Goal: Navigation & Orientation: Find specific page/section

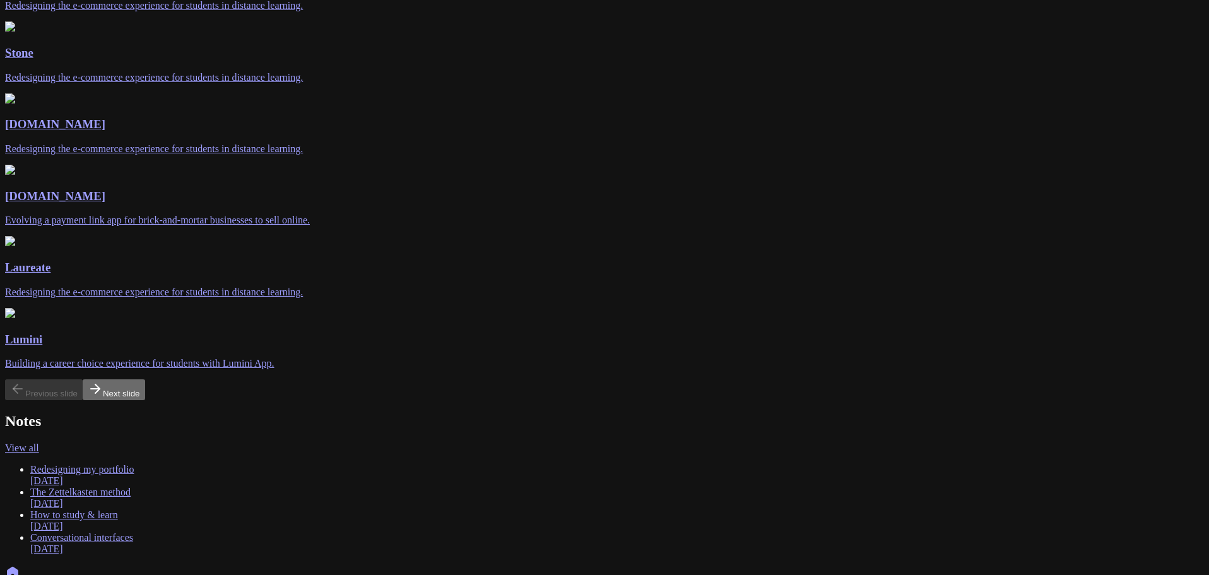
scroll to position [189, 0]
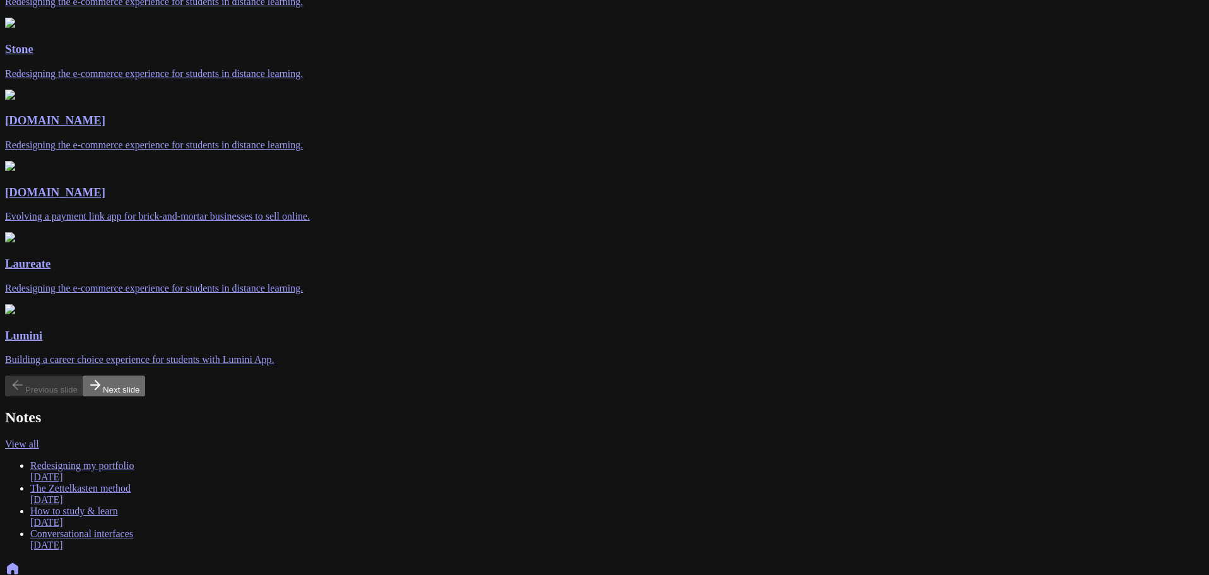
click at [145, 376] on button "Next slide" at bounding box center [114, 386] width 62 height 21
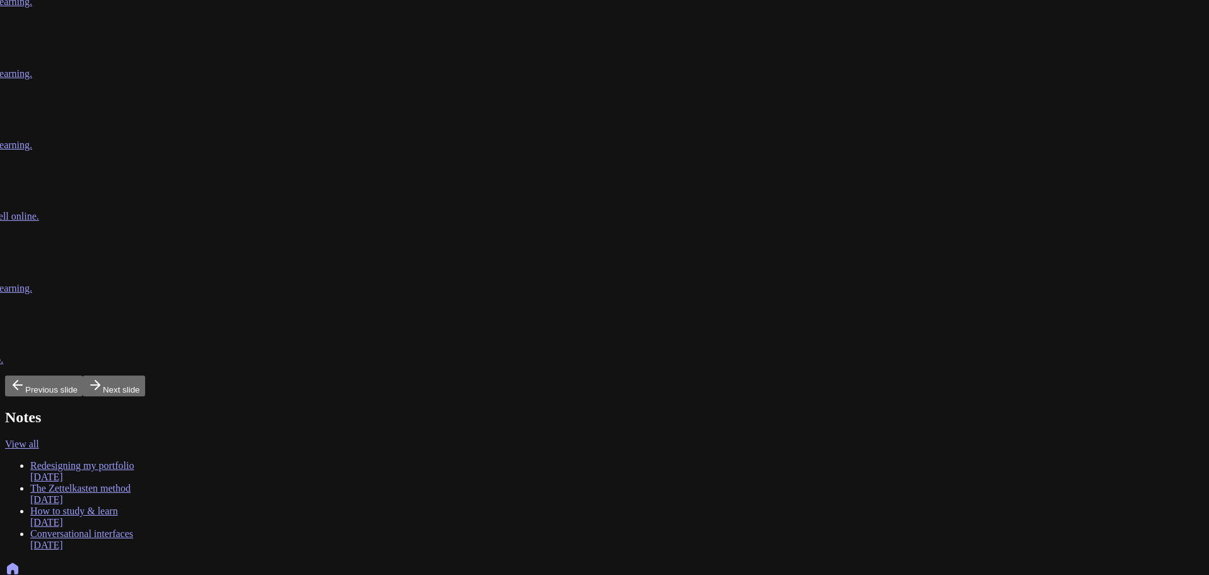
click at [145, 376] on button "Next slide" at bounding box center [114, 386] width 62 height 21
click at [13, 376] on button "Previous slide" at bounding box center [44, 386] width 78 height 21
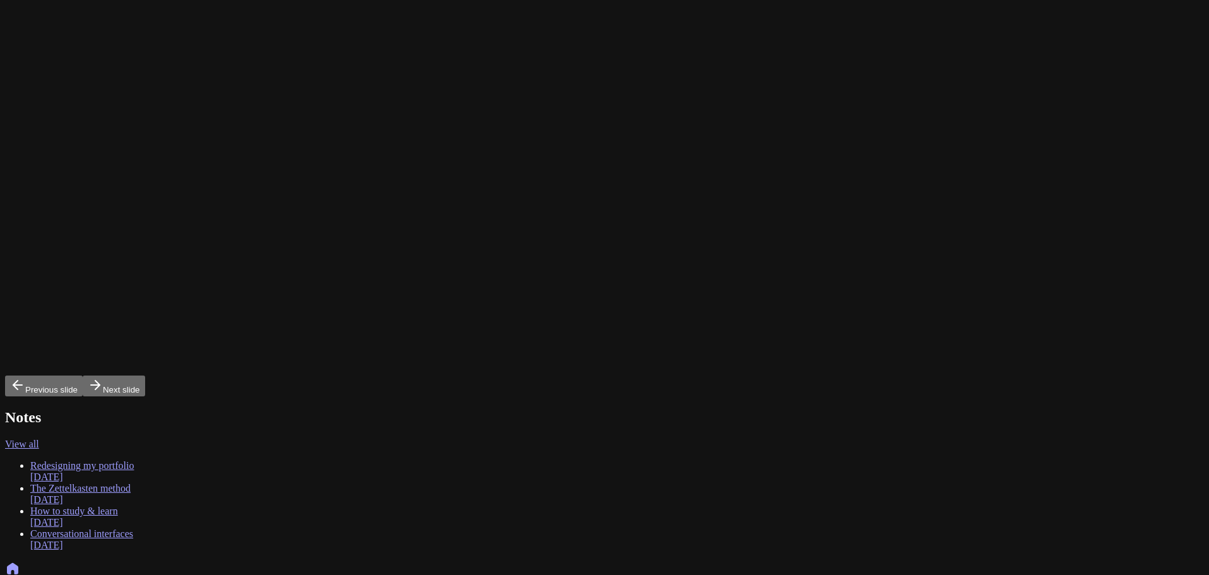
click at [13, 376] on button "Previous slide" at bounding box center [44, 386] width 78 height 21
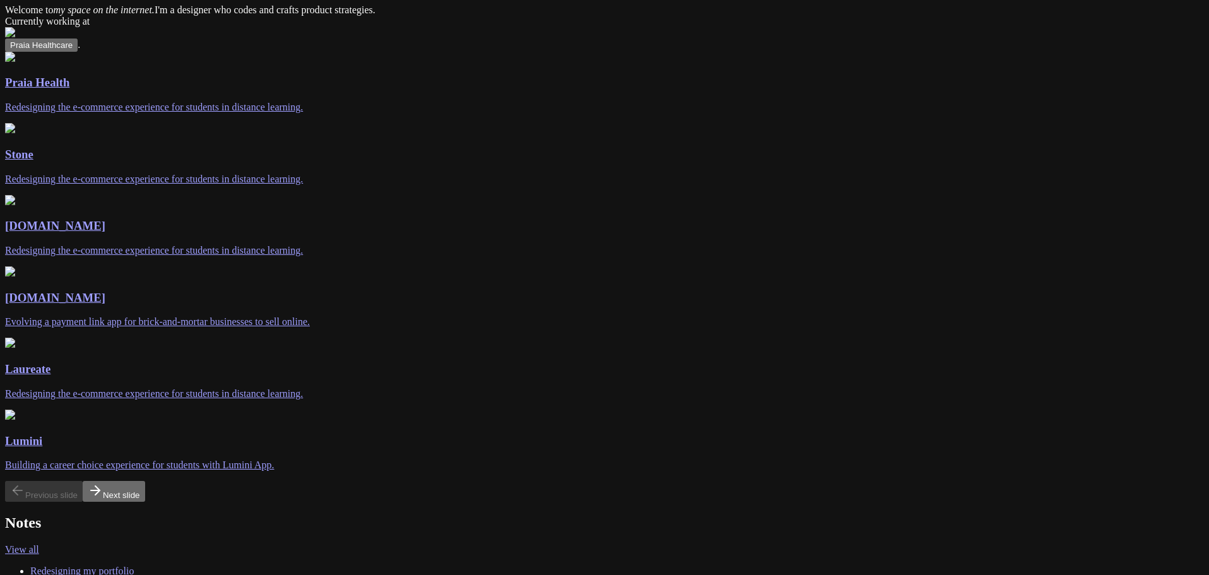
scroll to position [63, 0]
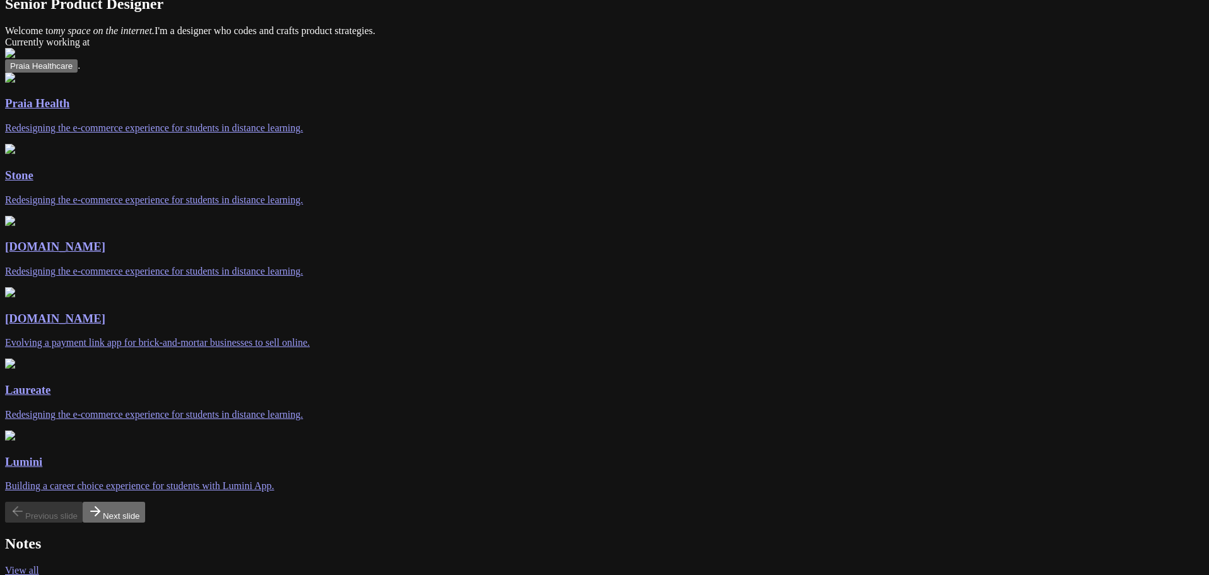
click at [145, 502] on button "Next slide" at bounding box center [114, 512] width 62 height 21
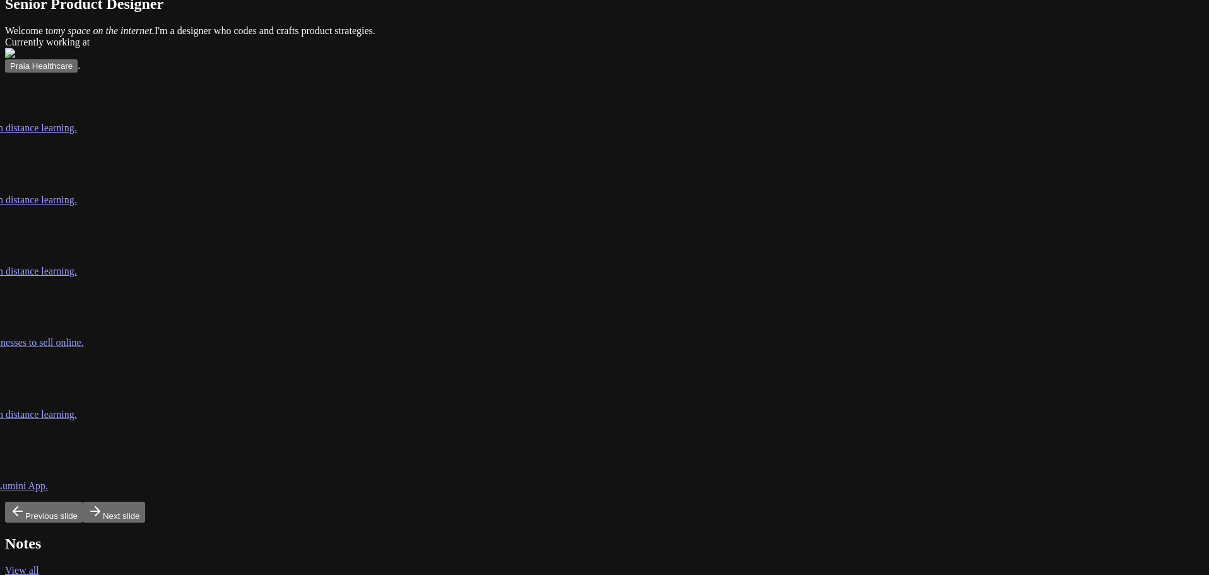
click at [145, 502] on button "Next slide" at bounding box center [114, 512] width 62 height 21
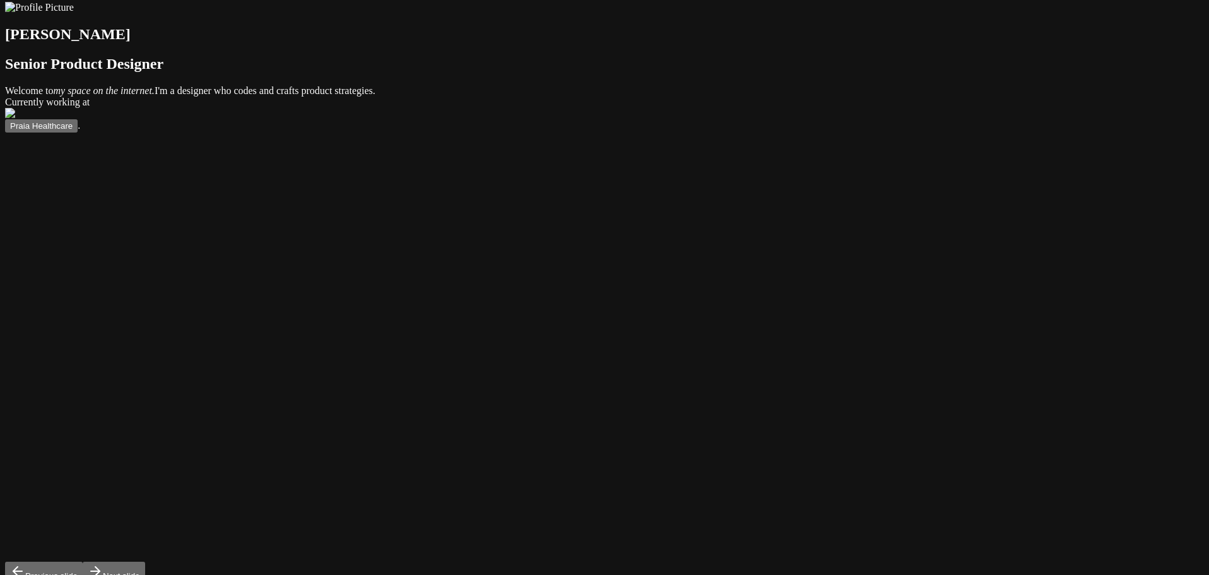
scroll to position [0, 0]
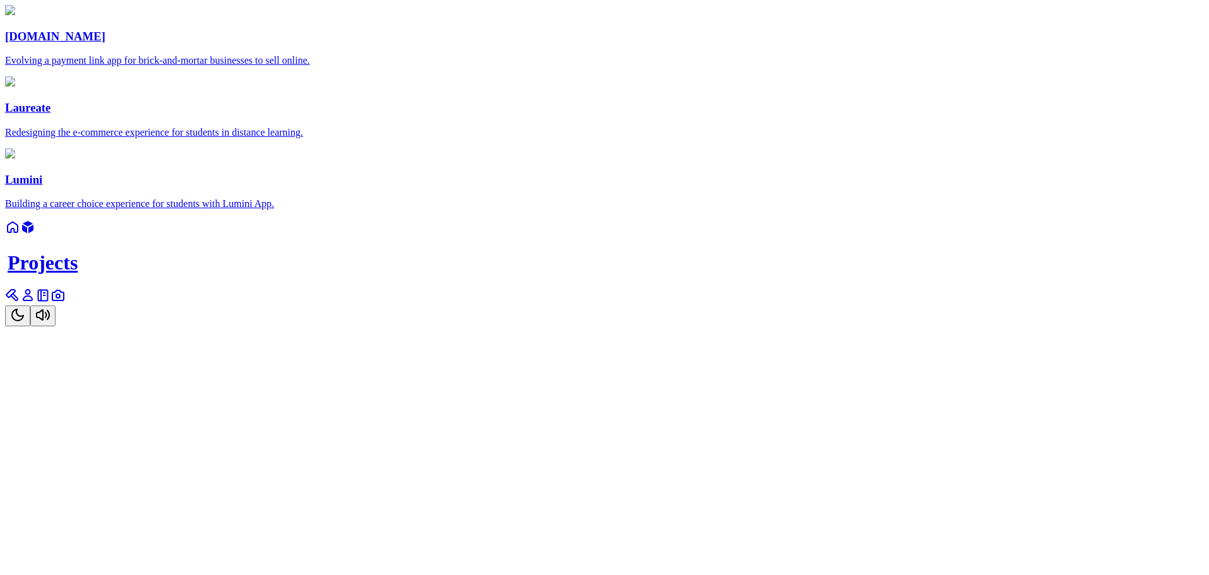
click at [586, 326] on div "Projects" at bounding box center [604, 273] width 1199 height 107
click at [20, 305] on link at bounding box center [12, 299] width 15 height 11
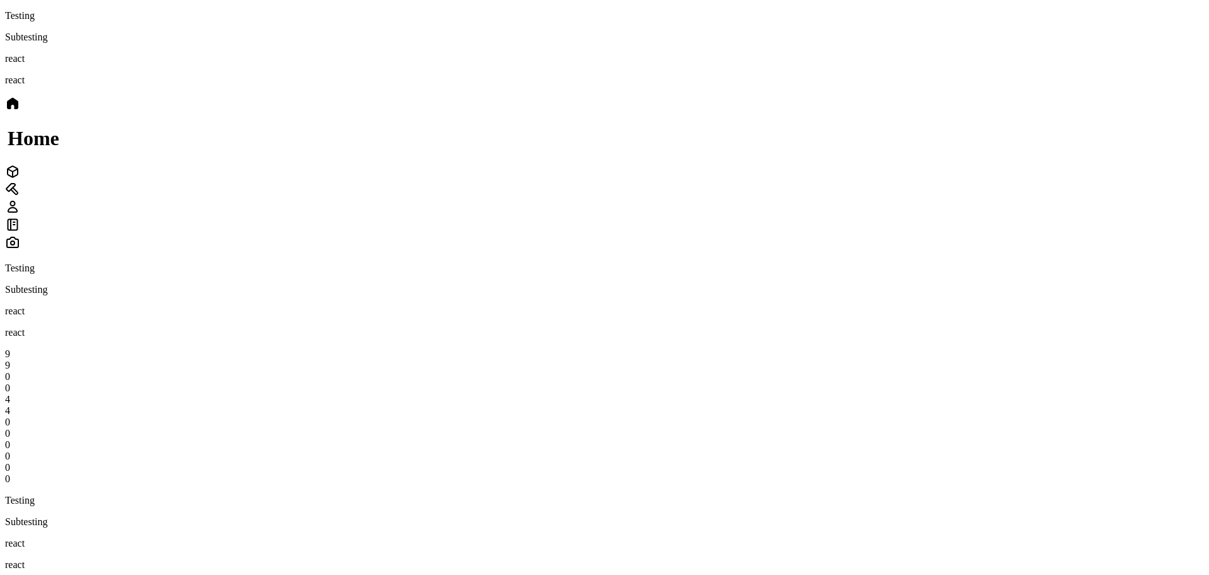
click at [20, 179] on icon at bounding box center [12, 171] width 15 height 15
click at [20, 197] on icon at bounding box center [12, 189] width 15 height 15
click at [687, 131] on div at bounding box center [604, 123] width 1199 height 18
click at [18, 194] on icon at bounding box center [14, 190] width 6 height 6
click at [20, 215] on icon at bounding box center [12, 206] width 15 height 15
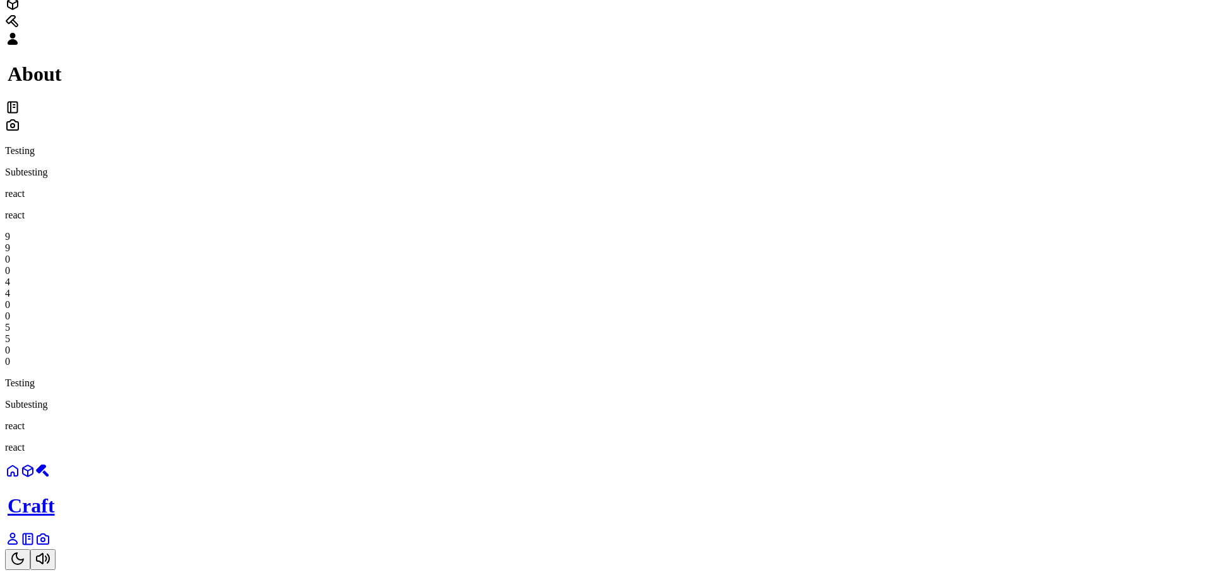
scroll to position [442, 0]
click at [803, 345] on div "0" at bounding box center [604, 350] width 1199 height 11
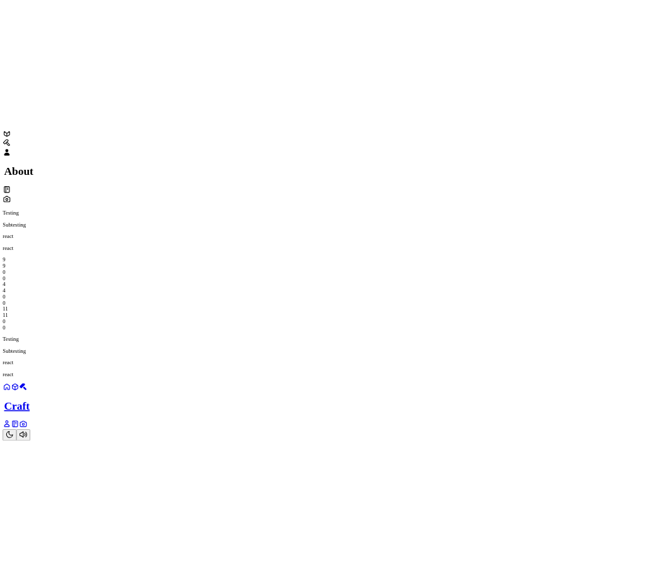
scroll to position [336, 0]
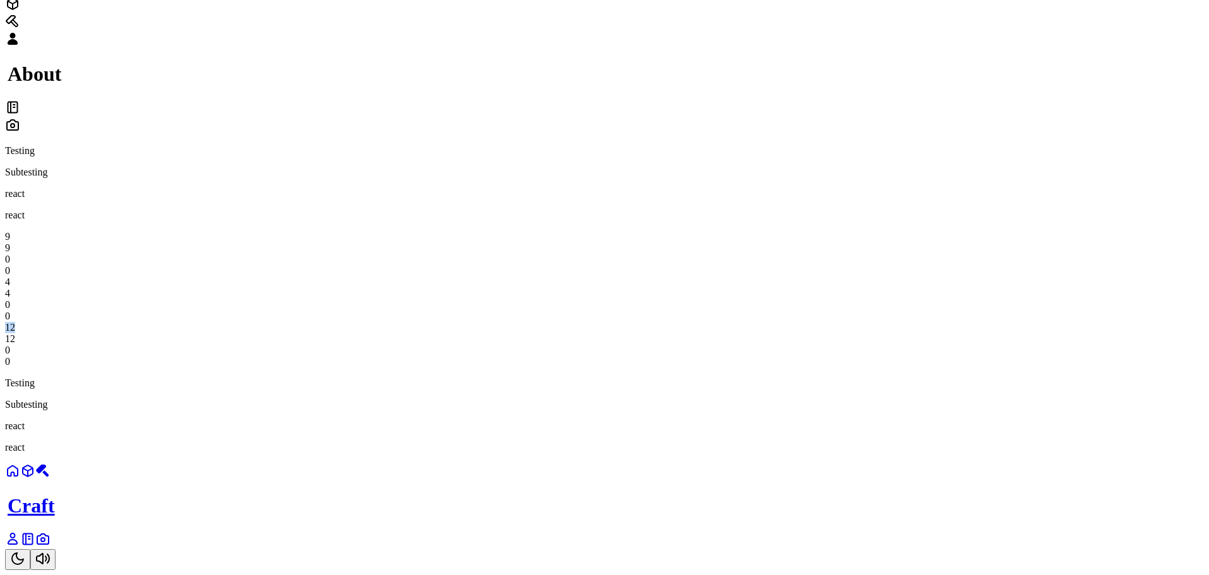
drag, startPoint x: 792, startPoint y: 219, endPoint x: 833, endPoint y: 220, distance: 41.0
click at [833, 231] on div "9 9 0 0 4 4 0 0 12 12 0 0" at bounding box center [604, 299] width 1199 height 136
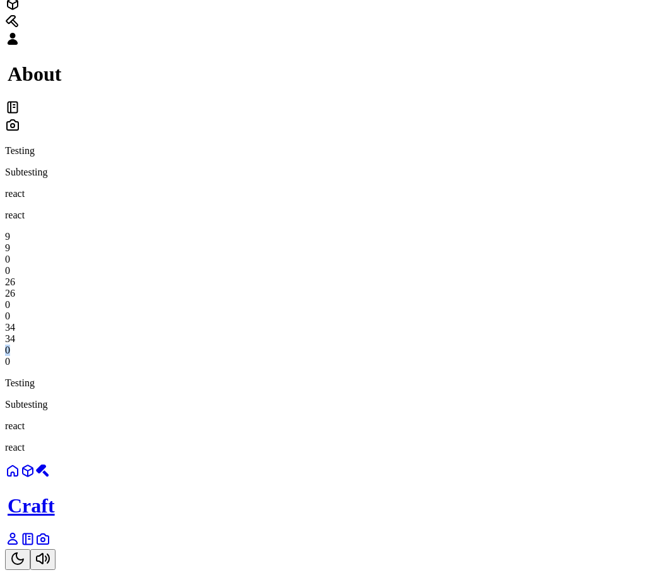
drag, startPoint x: 524, startPoint y: 268, endPoint x: 543, endPoint y: 273, distance: 19.8
click at [543, 345] on div "0" at bounding box center [328, 350] width 646 height 11
click at [505, 89] on div "About" at bounding box center [328, 57] width 646 height 157
drag, startPoint x: 456, startPoint y: 226, endPoint x: 466, endPoint y: 183, distance: 44.1
click at [466, 231] on div "9 9 9 9 29 29 29 29 55 55 56 56" at bounding box center [328, 299] width 646 height 136
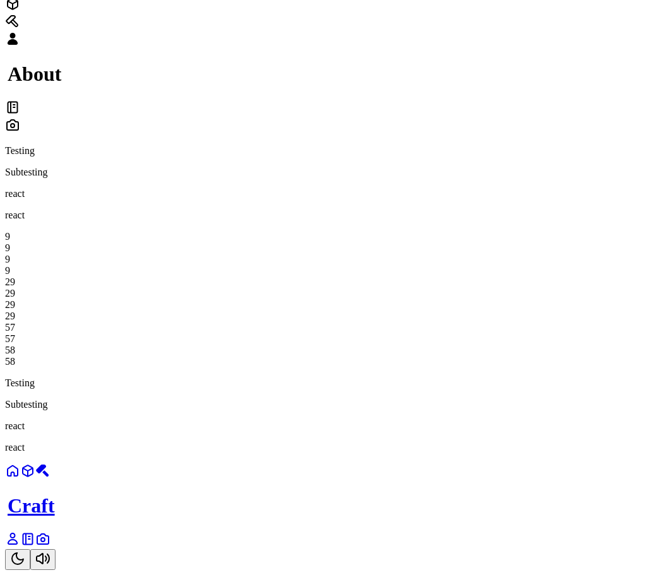
click at [466, 231] on div "9 9 9 9 29 29 29 29 57 57 58 58" at bounding box center [328, 299] width 646 height 136
click at [466, 231] on div "9 9 9 9 30 30 30 30 1 1 2 2" at bounding box center [328, 299] width 646 height 136
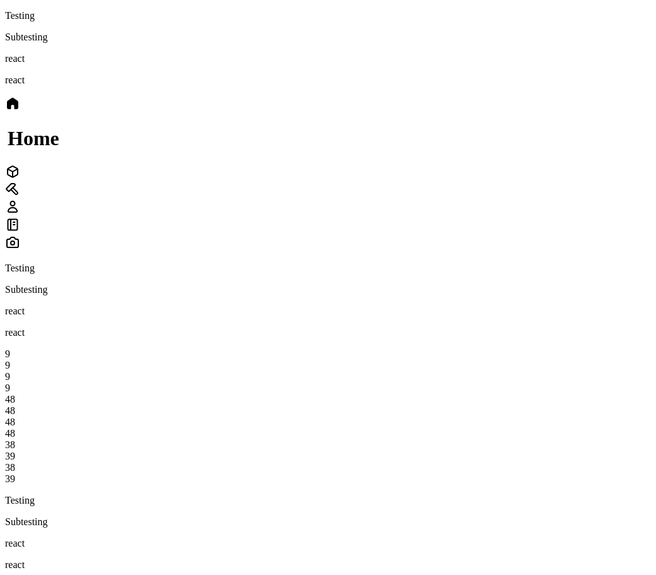
scroll to position [316, 0]
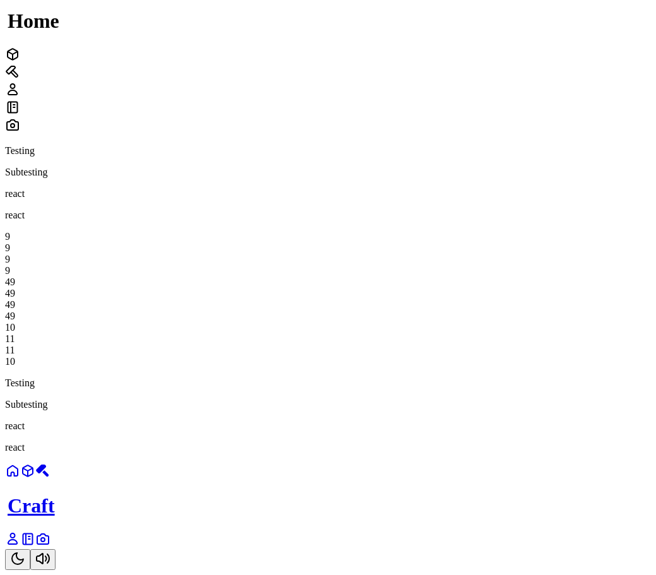
scroll to position [316, 0]
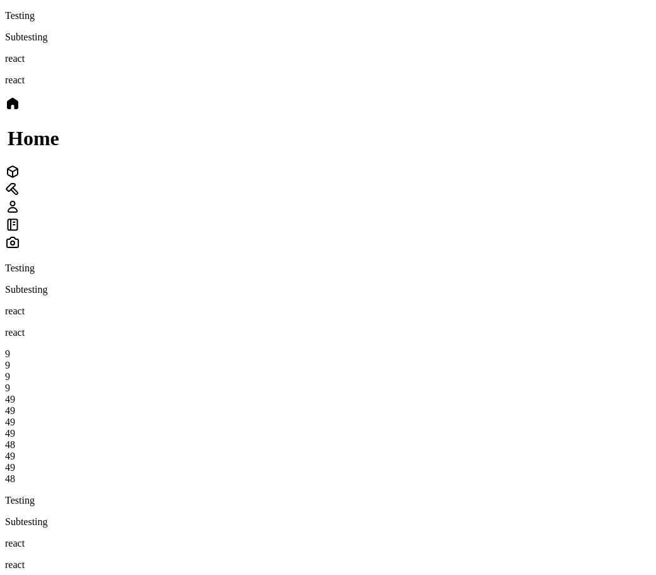
scroll to position [316, 0]
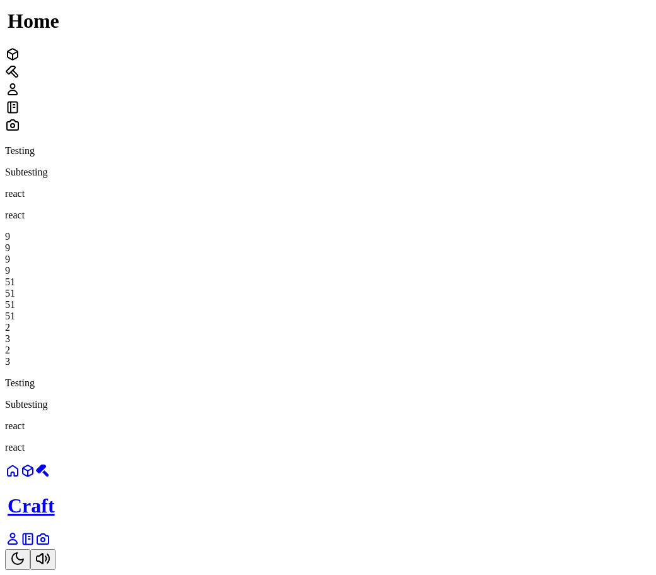
scroll to position [316, 0]
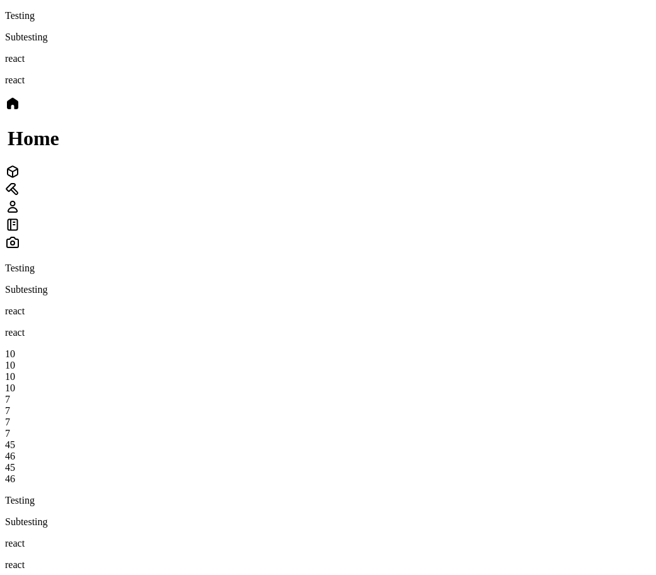
scroll to position [252, 0]
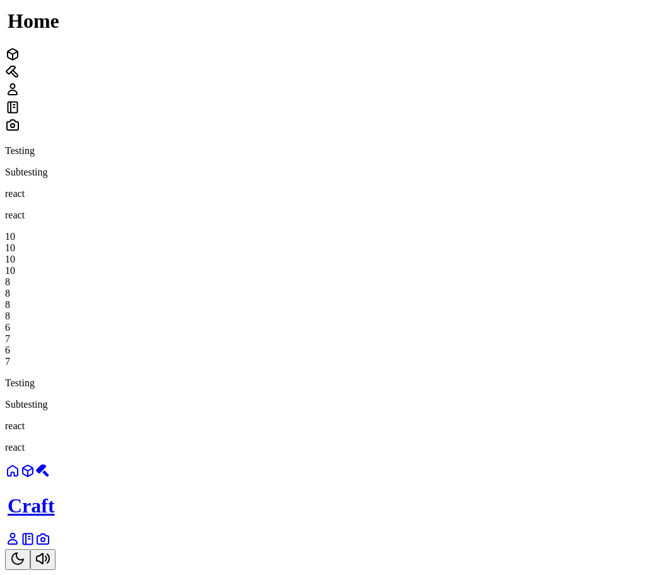
drag, startPoint x: 618, startPoint y: 574, endPoint x: 569, endPoint y: 161, distance: 416.3
click at [569, 135] on div "Home" at bounding box center [328, 57] width 646 height 157
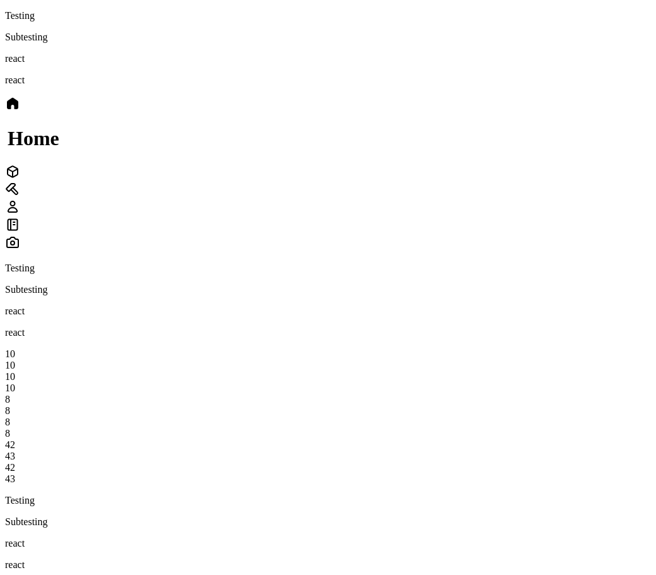
scroll to position [252, 0]
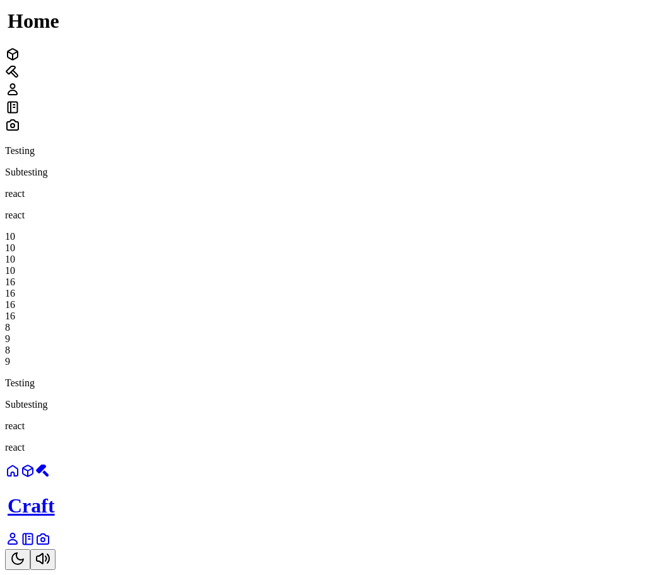
scroll to position [316, 0]
